Goal: Check status: Check status

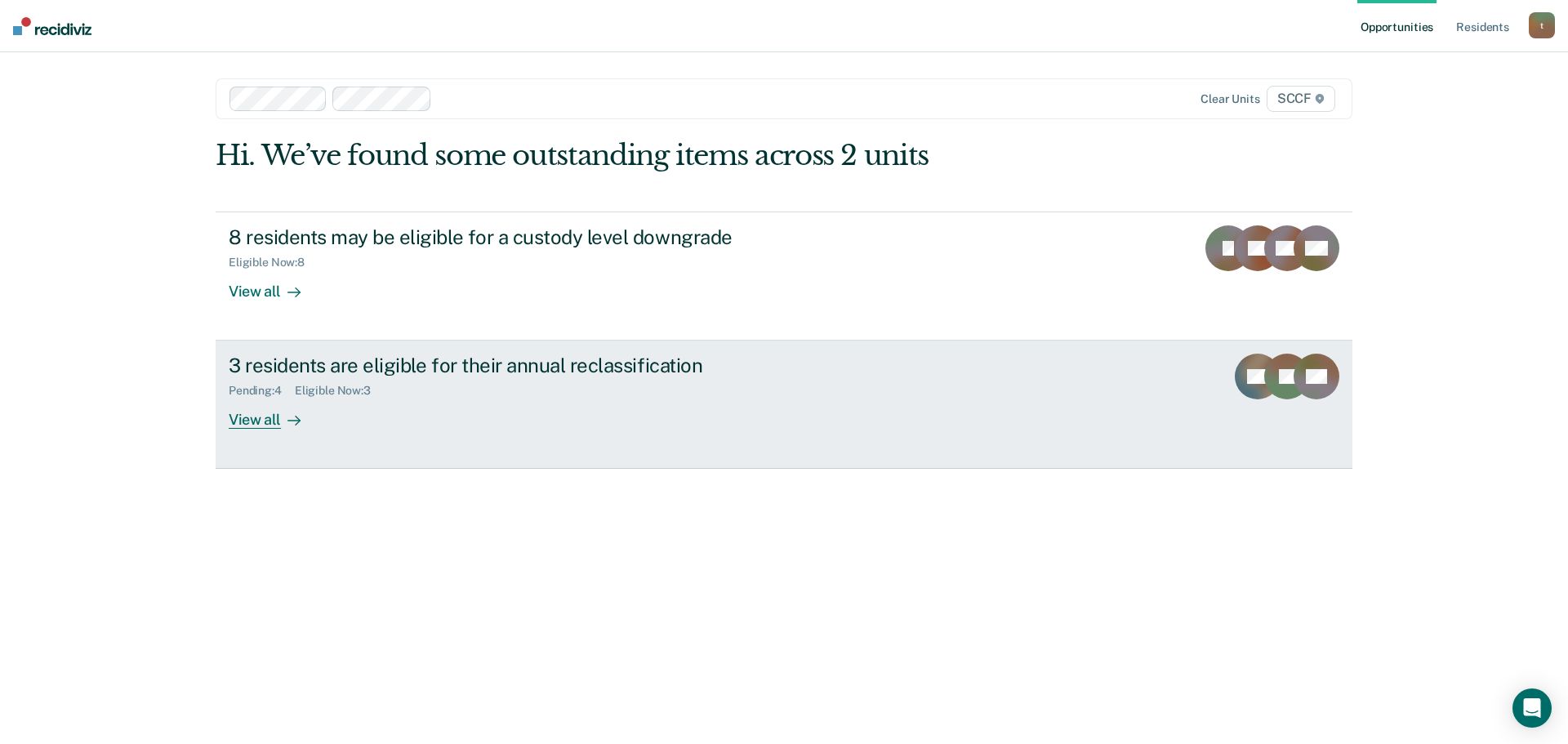
click at [596, 370] on div "3 residents are eligible for their annual reclassification" at bounding box center [515, 366] width 573 height 24
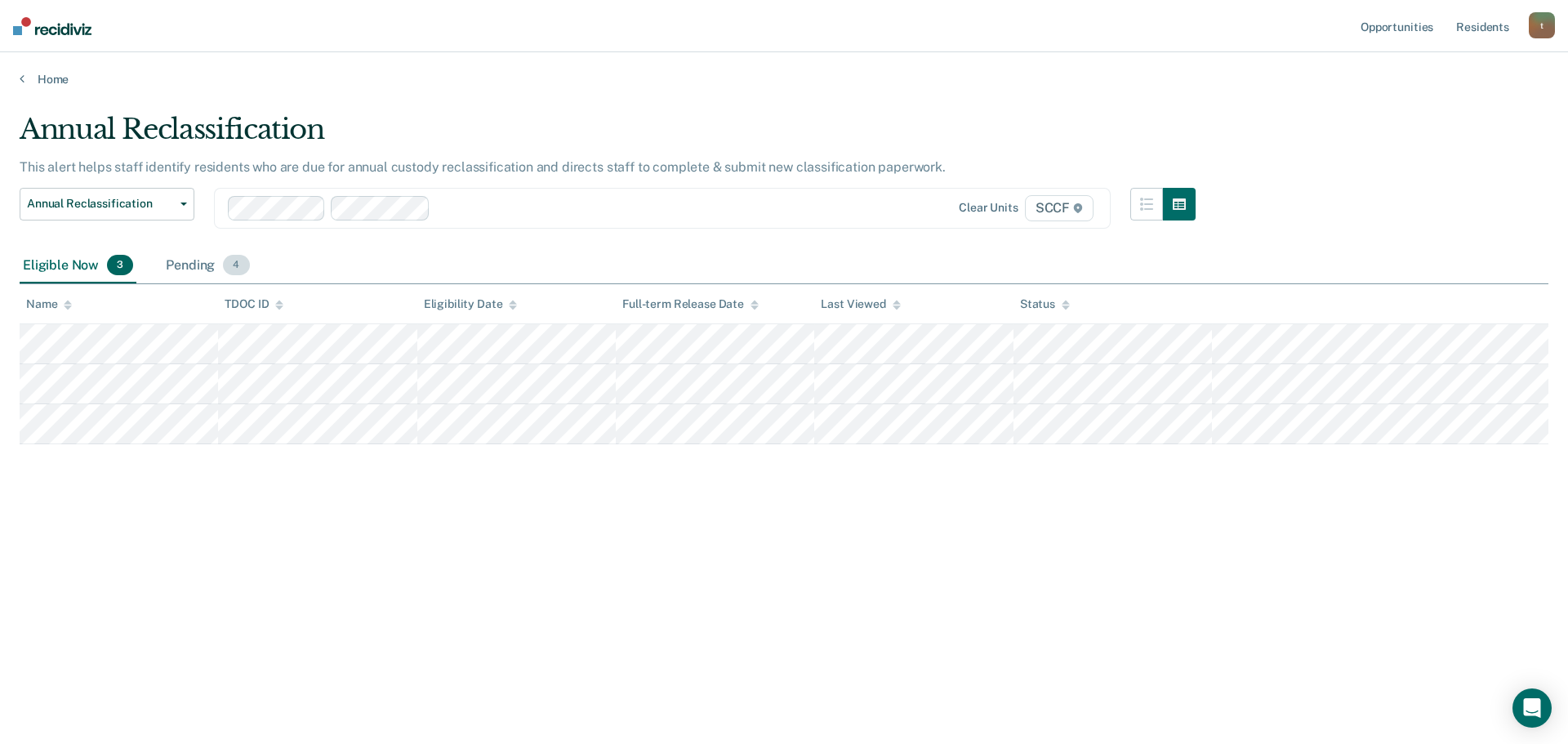
click at [207, 269] on div "Pending 4" at bounding box center [207, 266] width 90 height 36
